Goal: Communication & Community: Participate in discussion

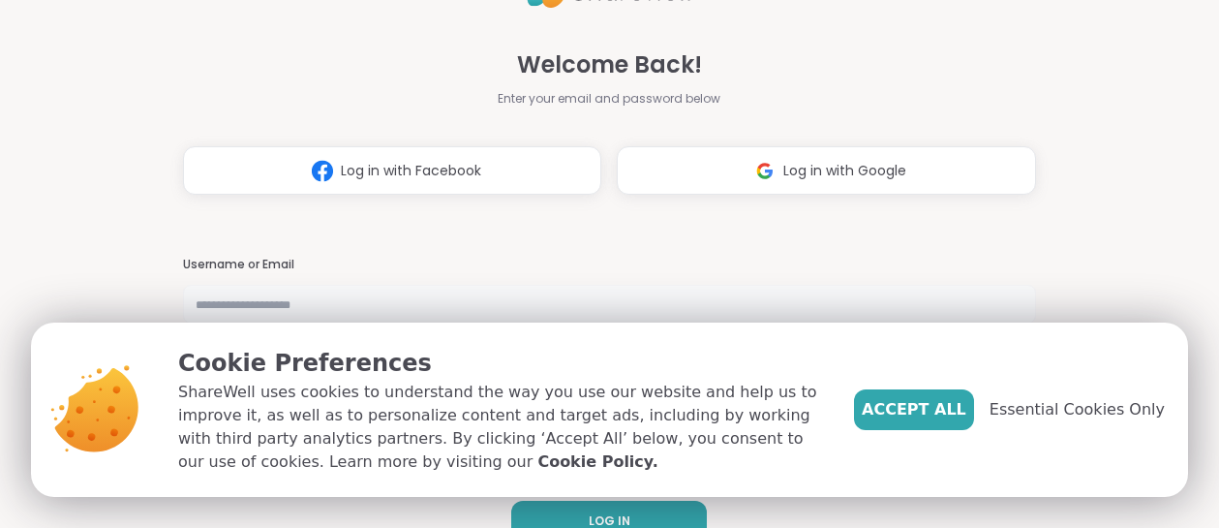
type input "********"
click at [1163, 145] on div "Welcome Back! Enter your email and password below Log in with Facebook Log in w…" at bounding box center [609, 264] width 1219 height 528
click at [1085, 415] on span "Essential Cookies Only" at bounding box center [1076, 409] width 175 height 23
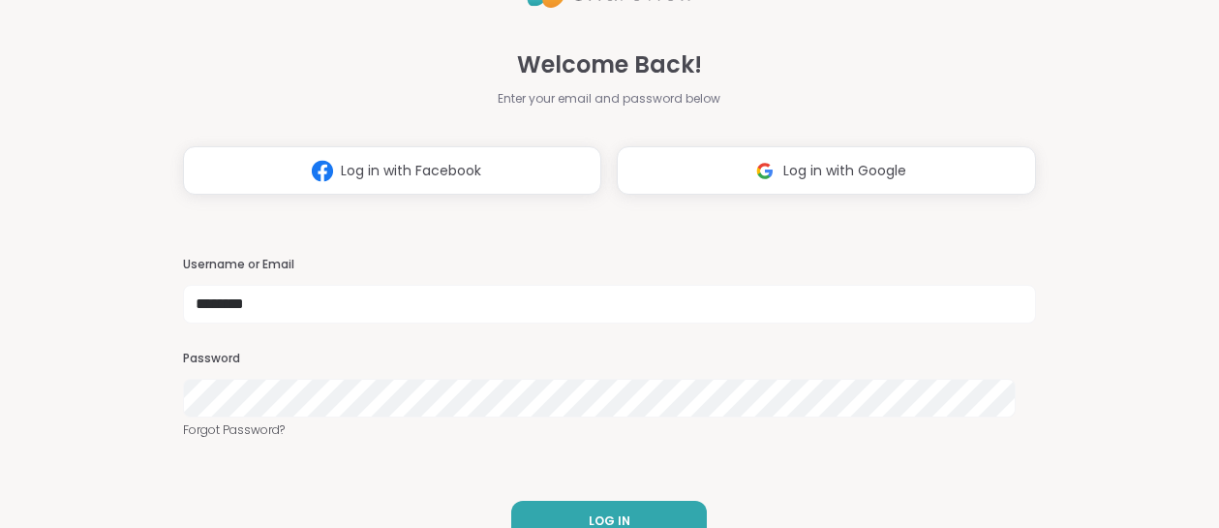
click at [1111, 399] on div "Welcome Back! Enter your email and password below Log in with Facebook Log in w…" at bounding box center [609, 264] width 1219 height 528
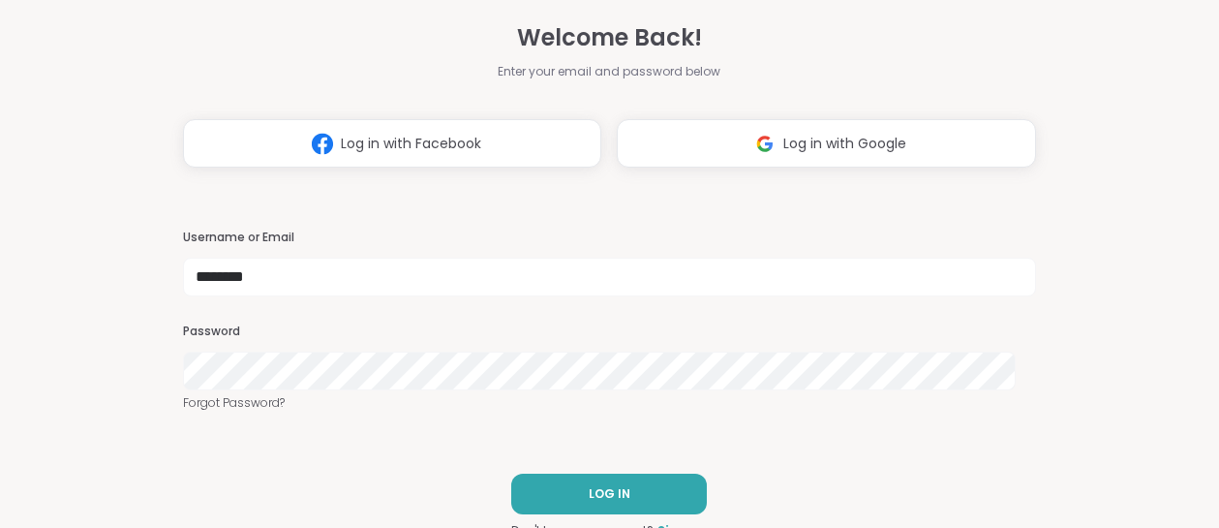
scroll to position [38, 0]
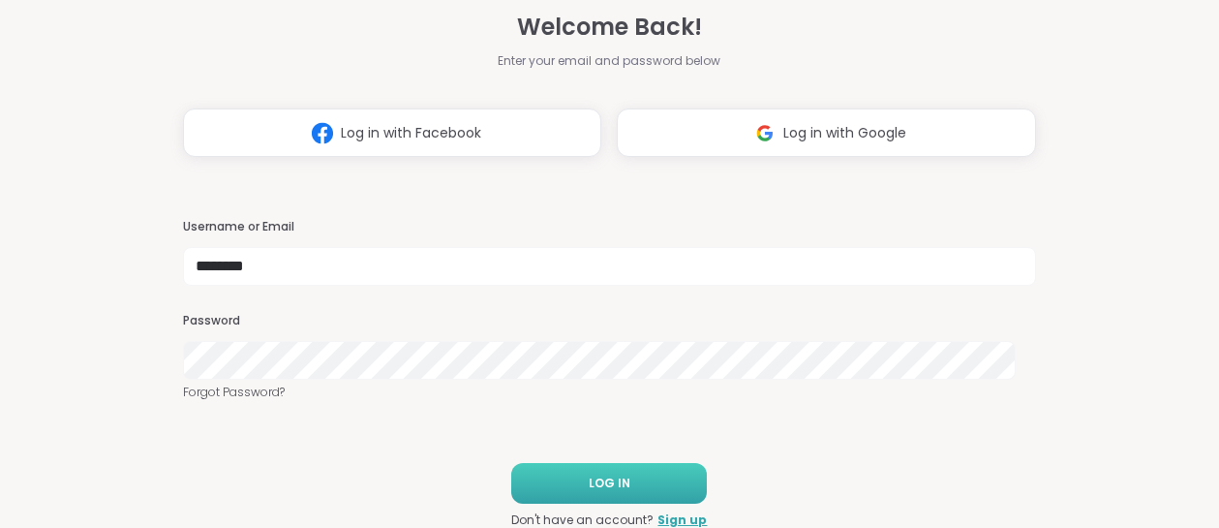
click at [659, 497] on button "LOG IN" at bounding box center [609, 483] width 196 height 41
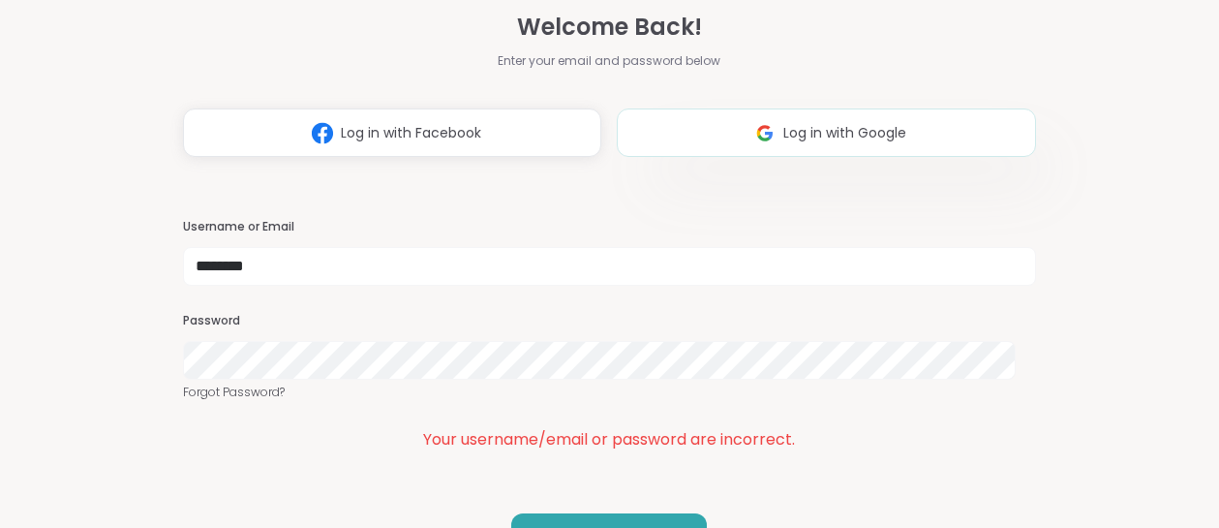
click at [873, 143] on button "Log in with Google" at bounding box center [826, 132] width 419 height 48
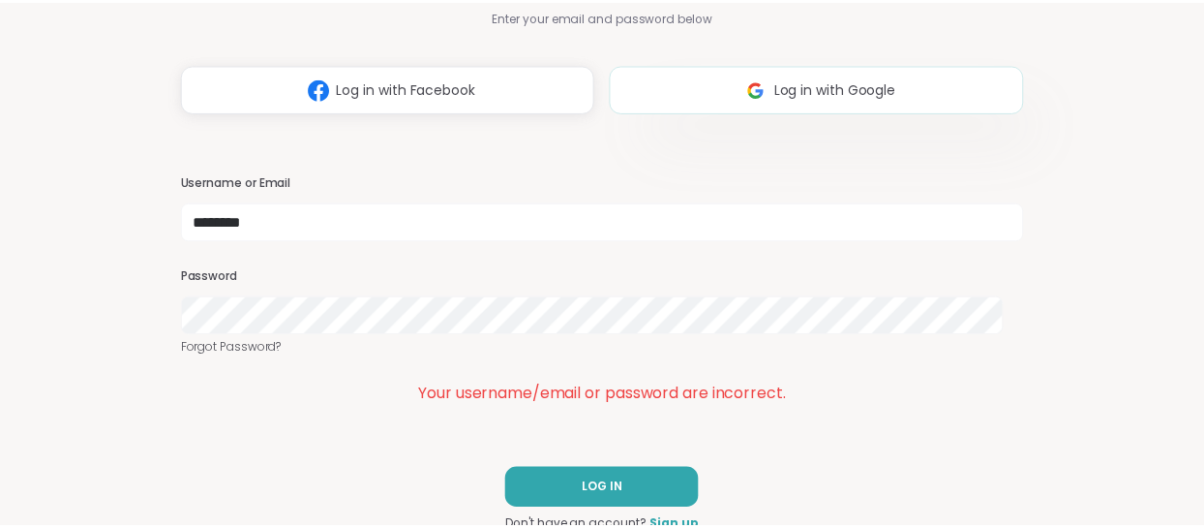
scroll to position [63, 0]
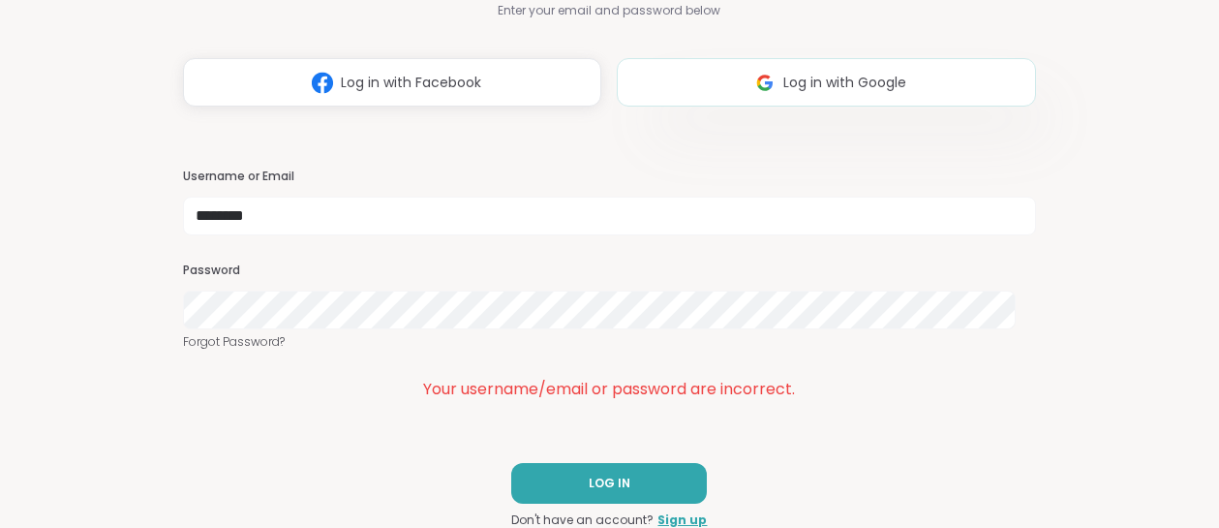
click at [715, 79] on button "Log in with Google" at bounding box center [826, 82] width 419 height 48
click at [783, 91] on span "Log in with Google" at bounding box center [844, 83] width 123 height 20
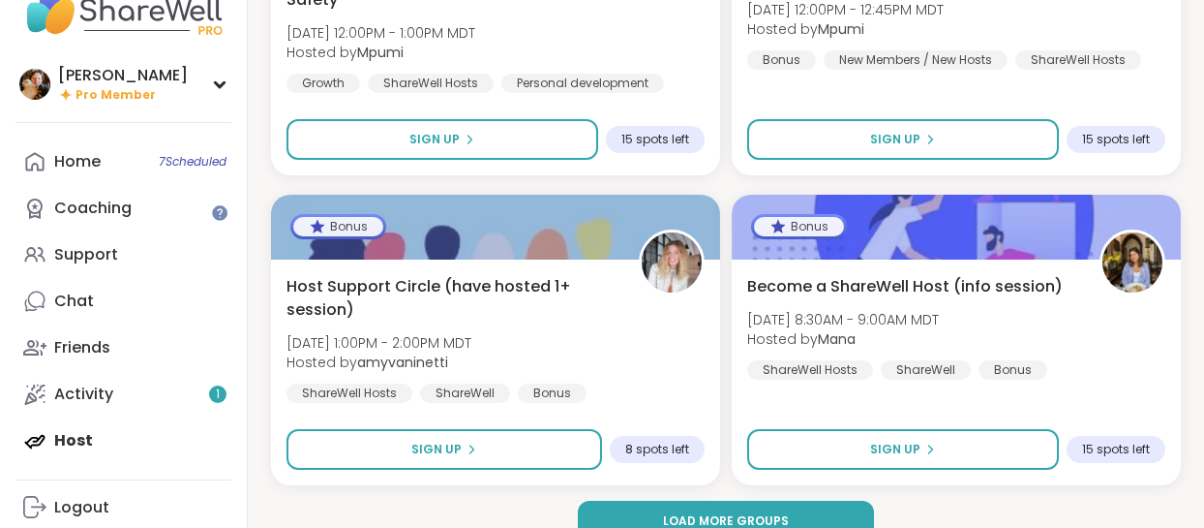
scroll to position [66, 0]
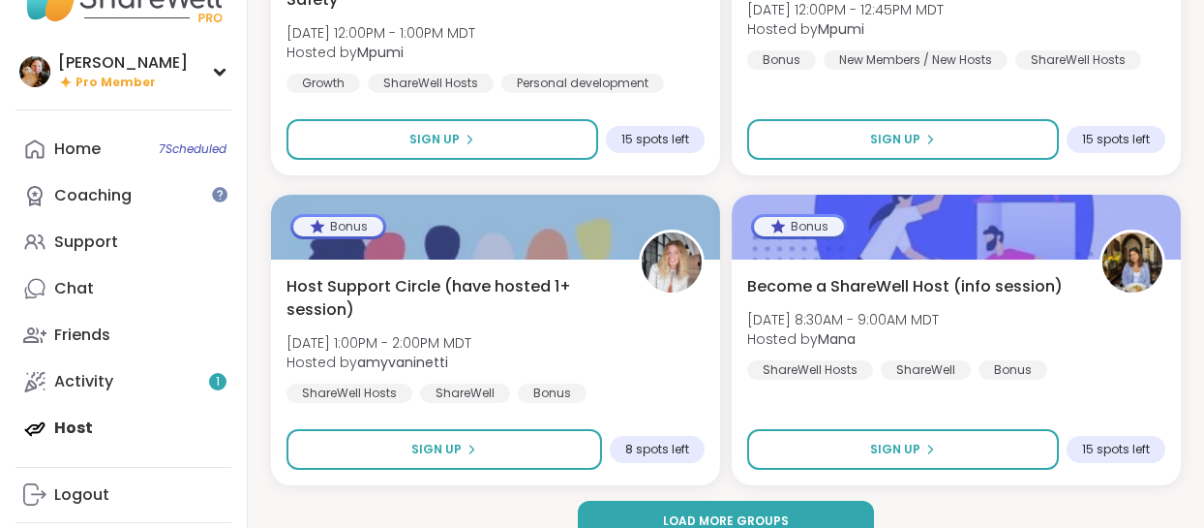
click at [1172, 0] on div at bounding box center [602, 0] width 1204 height 0
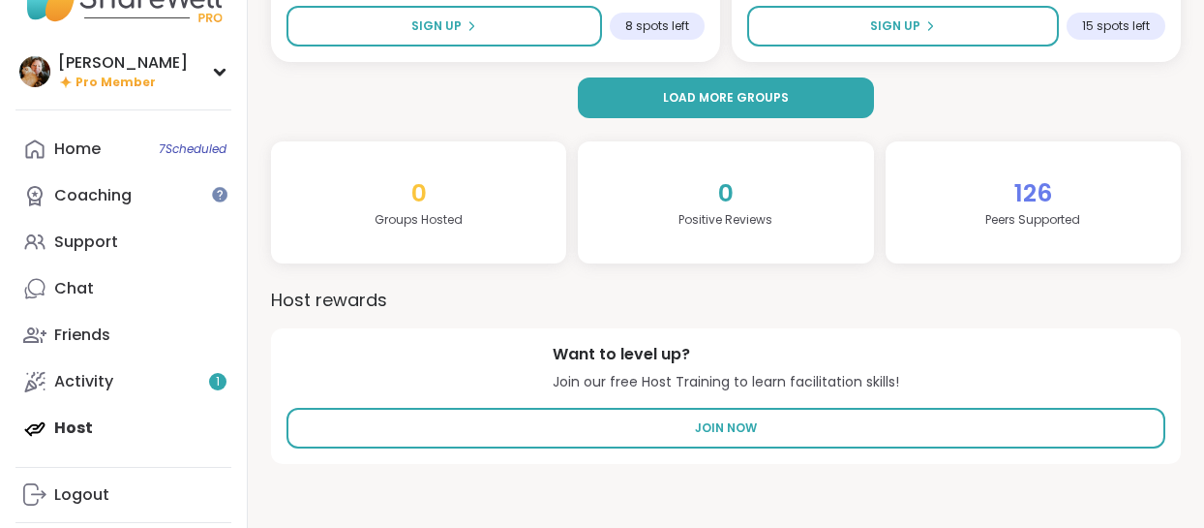
scroll to position [1016, 0]
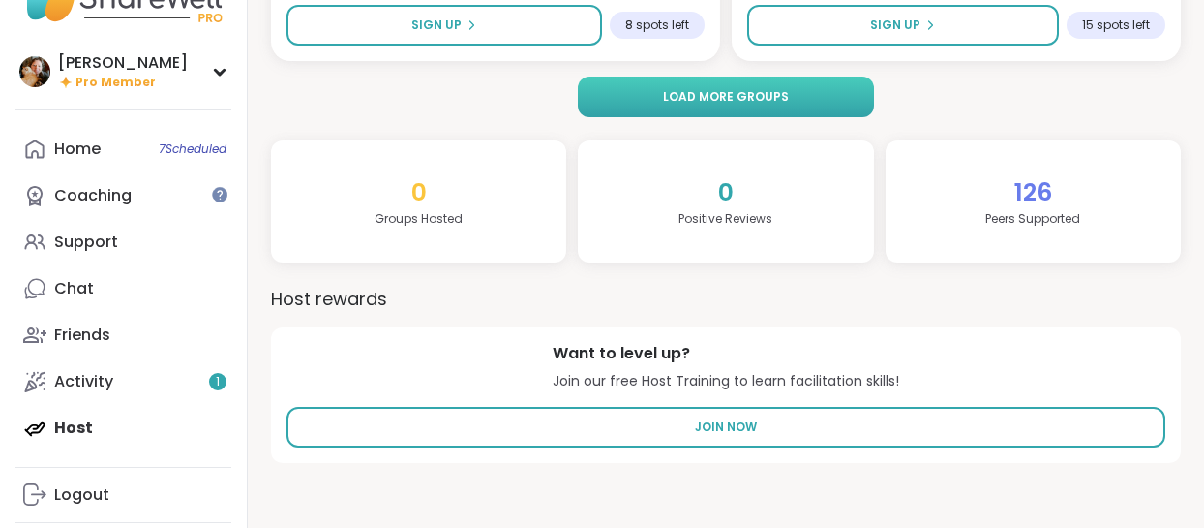
click at [619, 95] on button "Load more groups" at bounding box center [725, 96] width 295 height 41
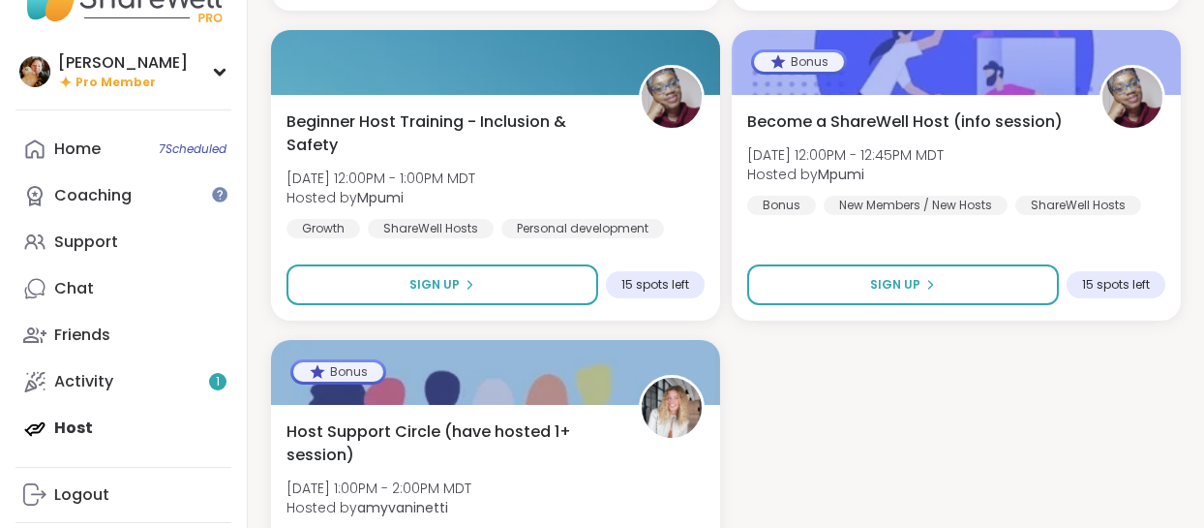
scroll to position [3546, 0]
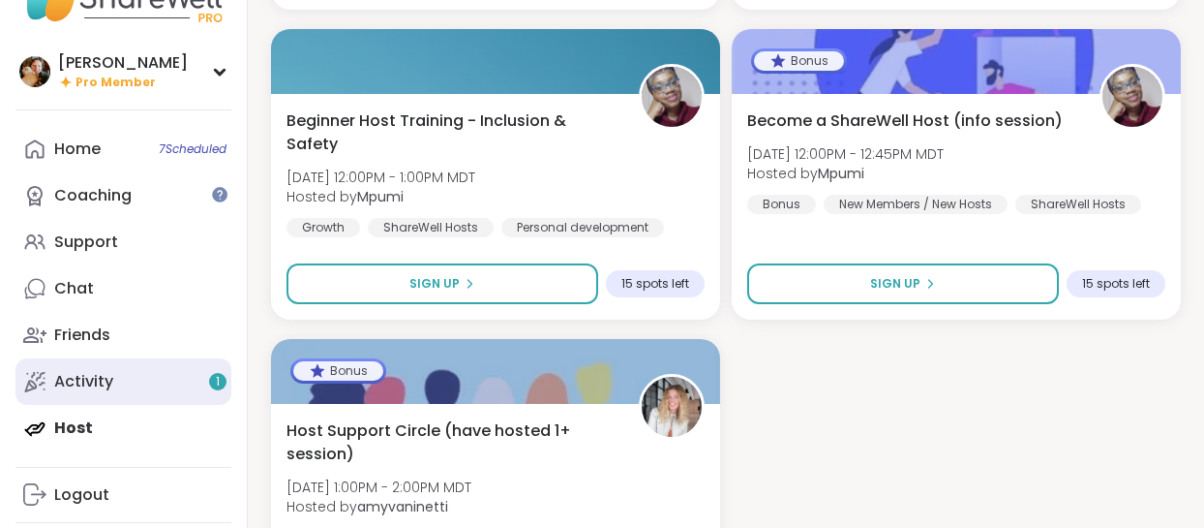
click at [88, 379] on div "Activity 1" at bounding box center [83, 381] width 59 height 21
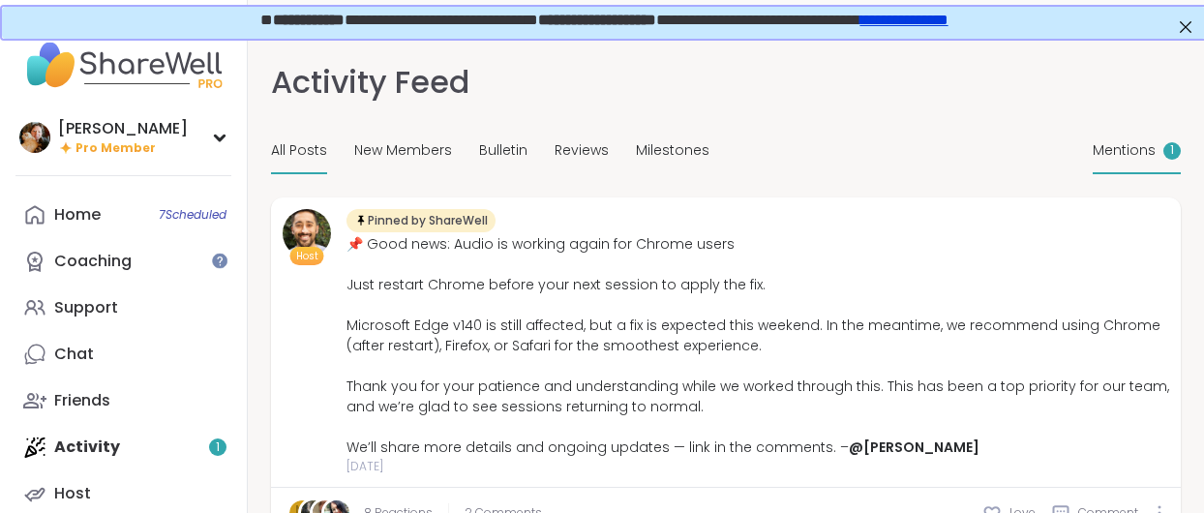
click at [1148, 154] on span "Mentions" at bounding box center [1124, 150] width 63 height 20
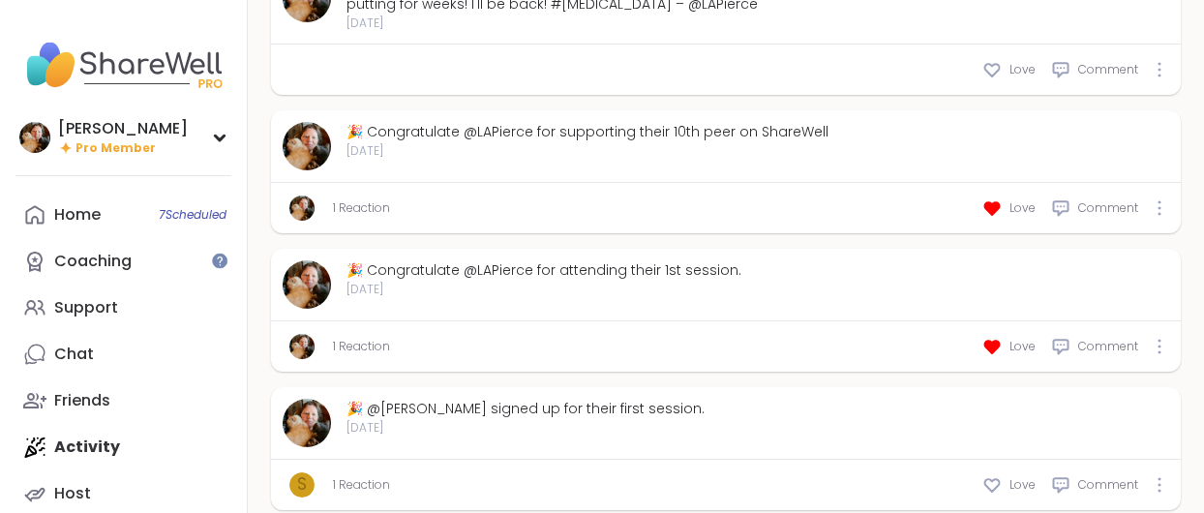
scroll to position [1226, 0]
click at [304, 472] on span "s" at bounding box center [302, 484] width 10 height 25
click at [350, 476] on link "1 Reaction" at bounding box center [361, 484] width 57 height 17
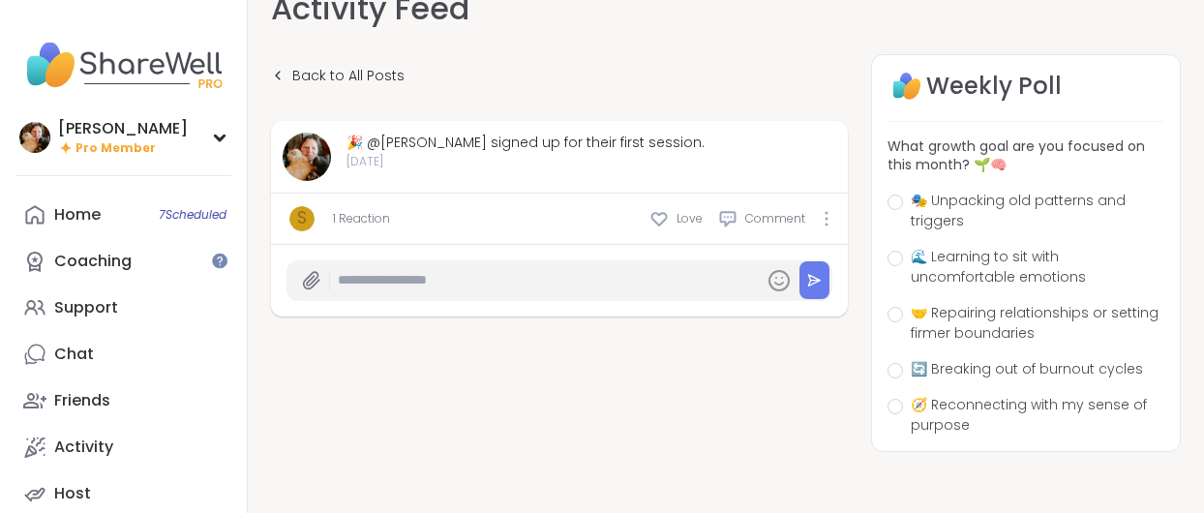
scroll to position [79, 0]
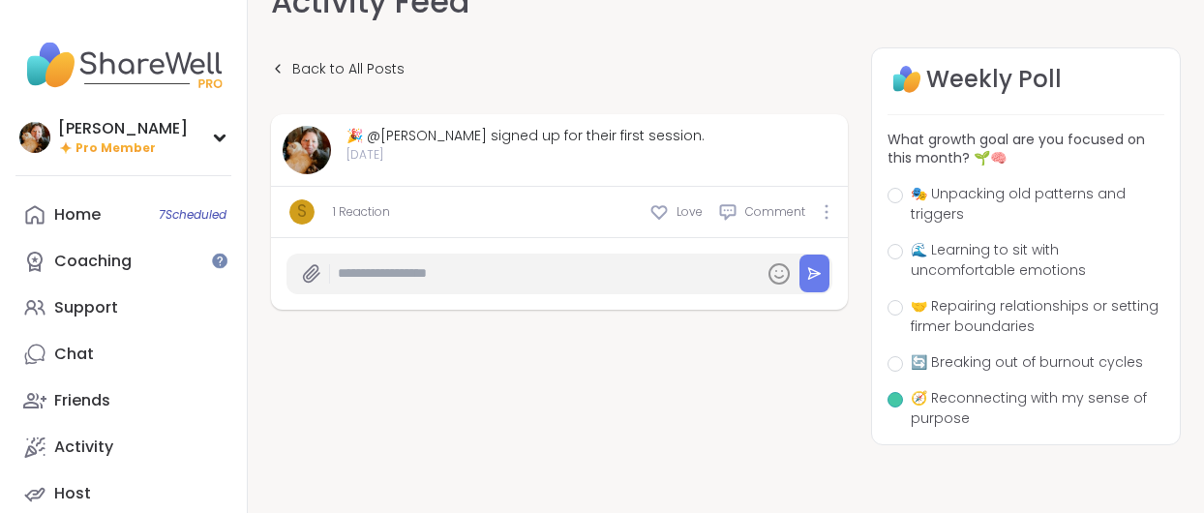
click at [900, 410] on div "🧭 Reconnecting with my sense of purpose" at bounding box center [1026, 408] width 277 height 41
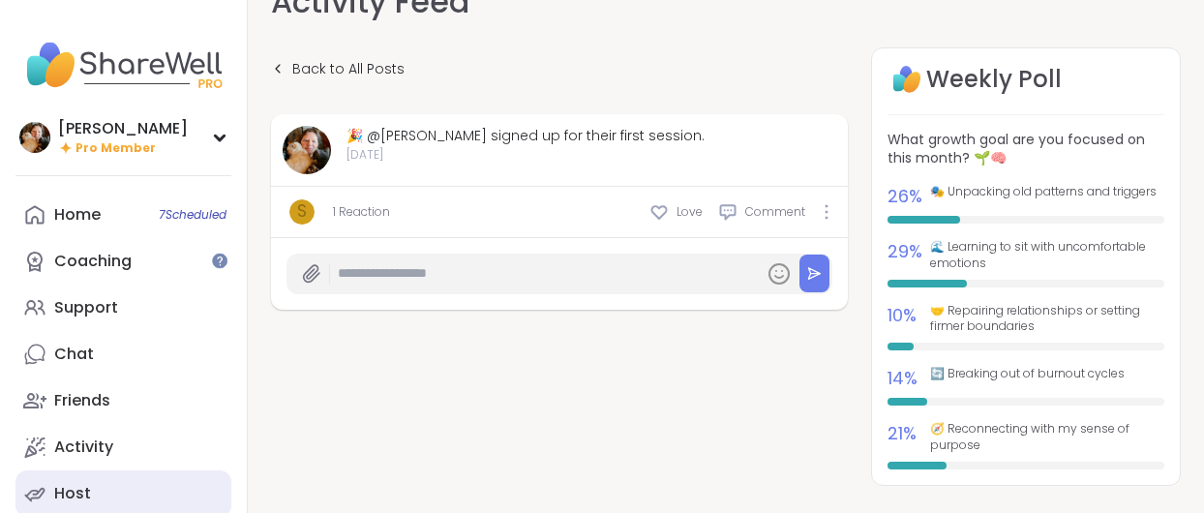
click at [75, 503] on div "Host" at bounding box center [72, 493] width 37 height 21
